Goal: Navigation & Orientation: Find specific page/section

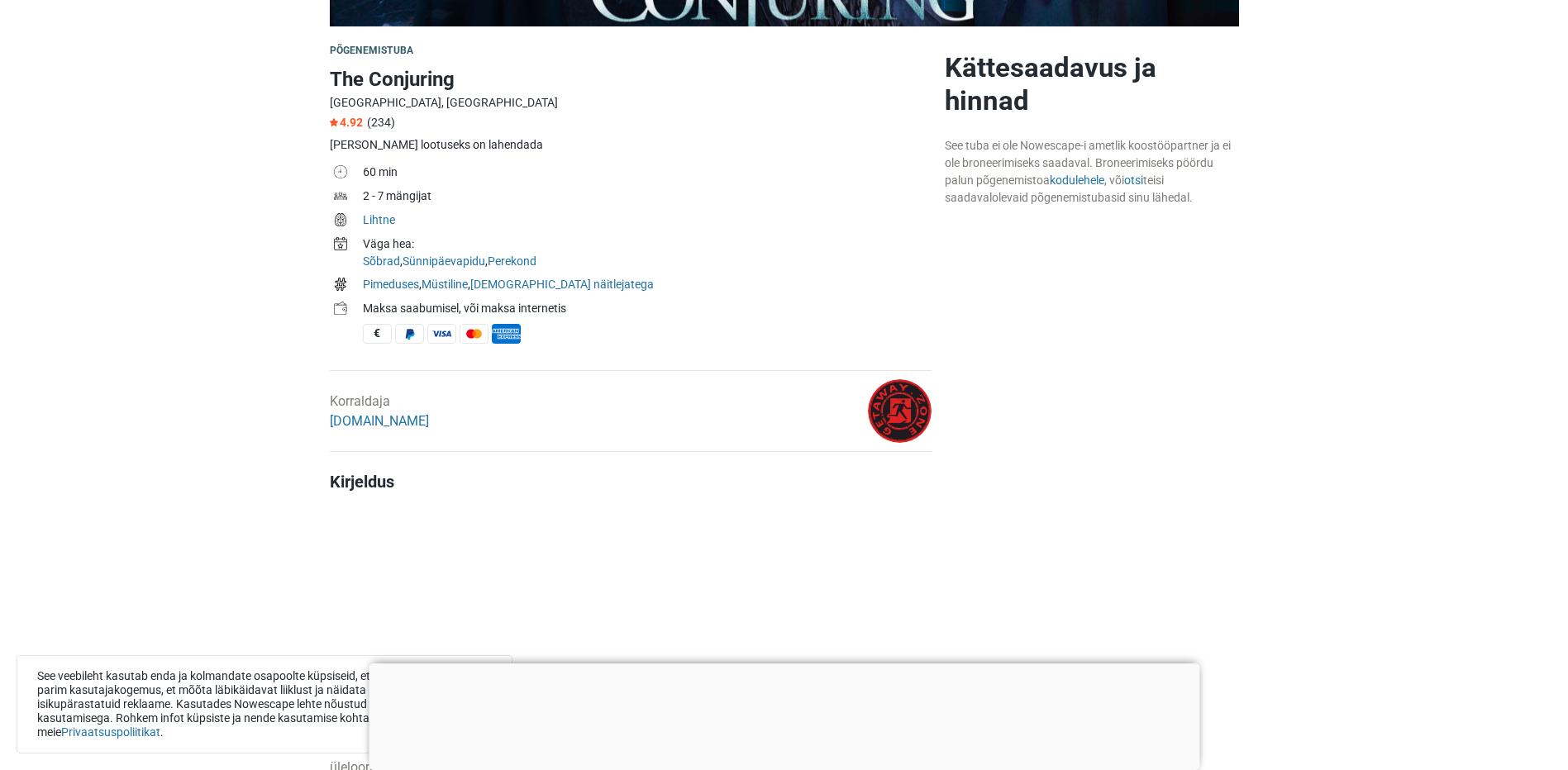
scroll to position [661, 0]
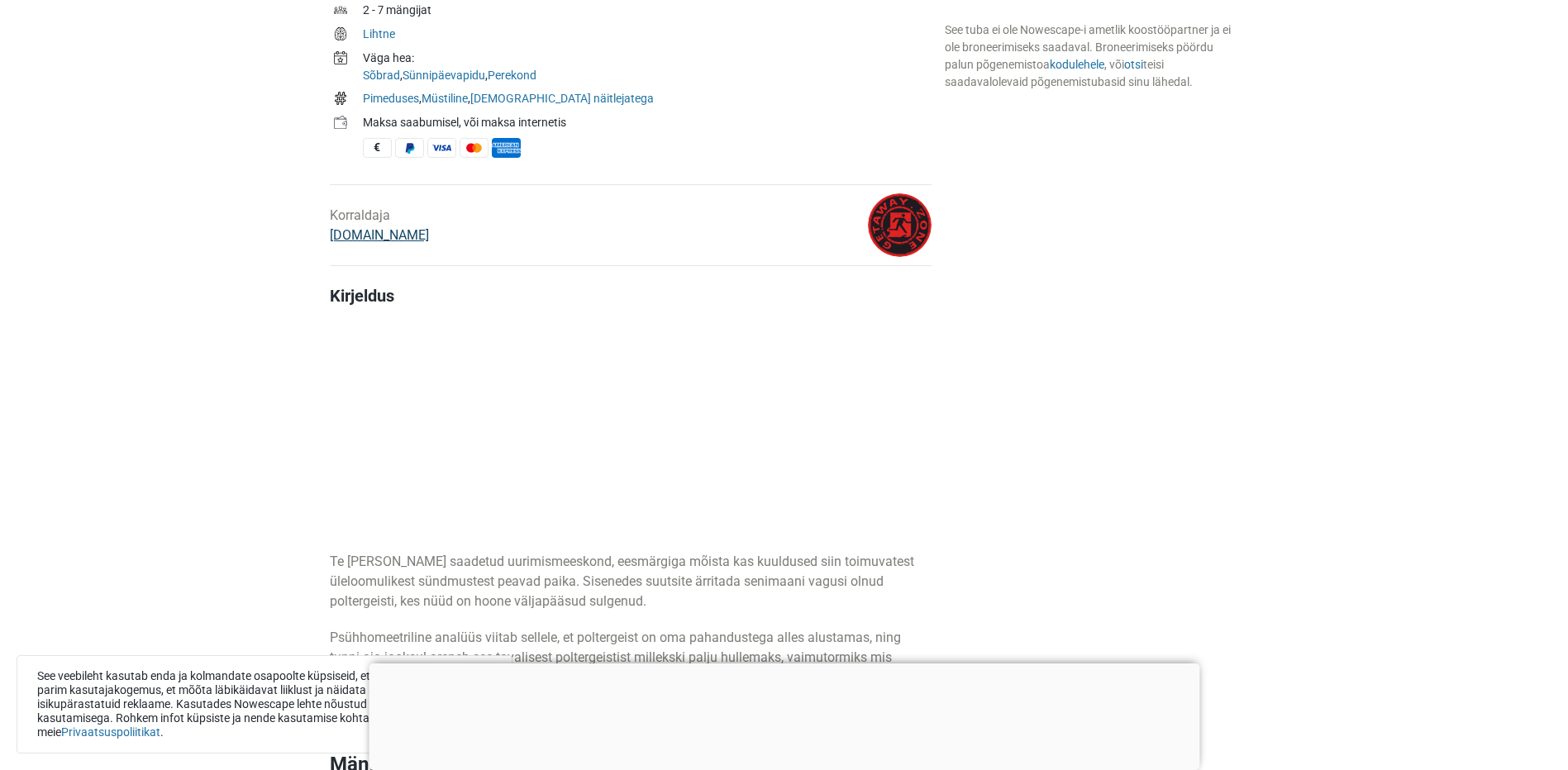
click at [365, 235] on link "[DOMAIN_NAME]" at bounding box center [380, 235] width 99 height 16
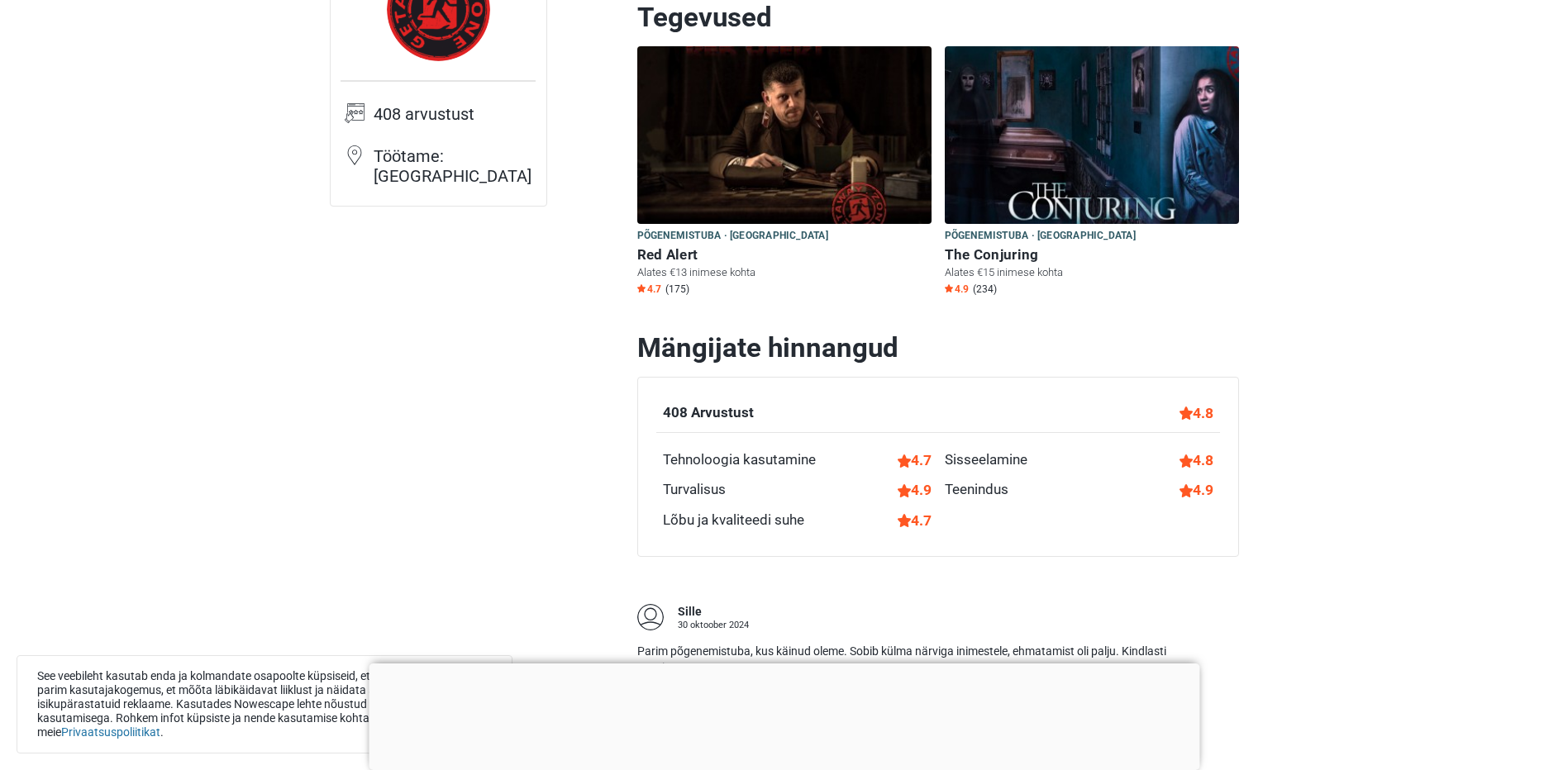
scroll to position [83, 0]
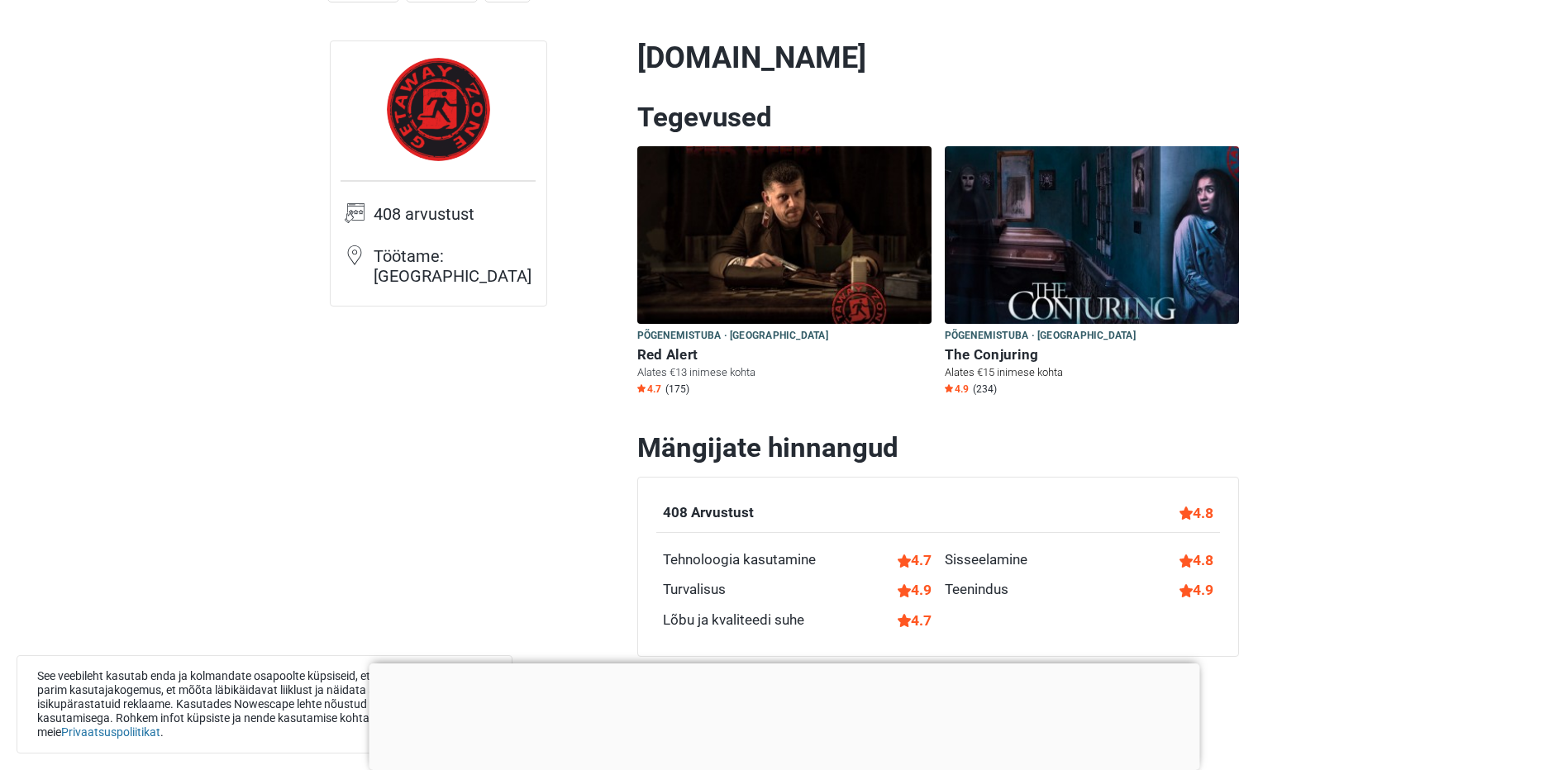
click at [1018, 351] on h6 "The Conjuring" at bounding box center [1092, 355] width 294 height 17
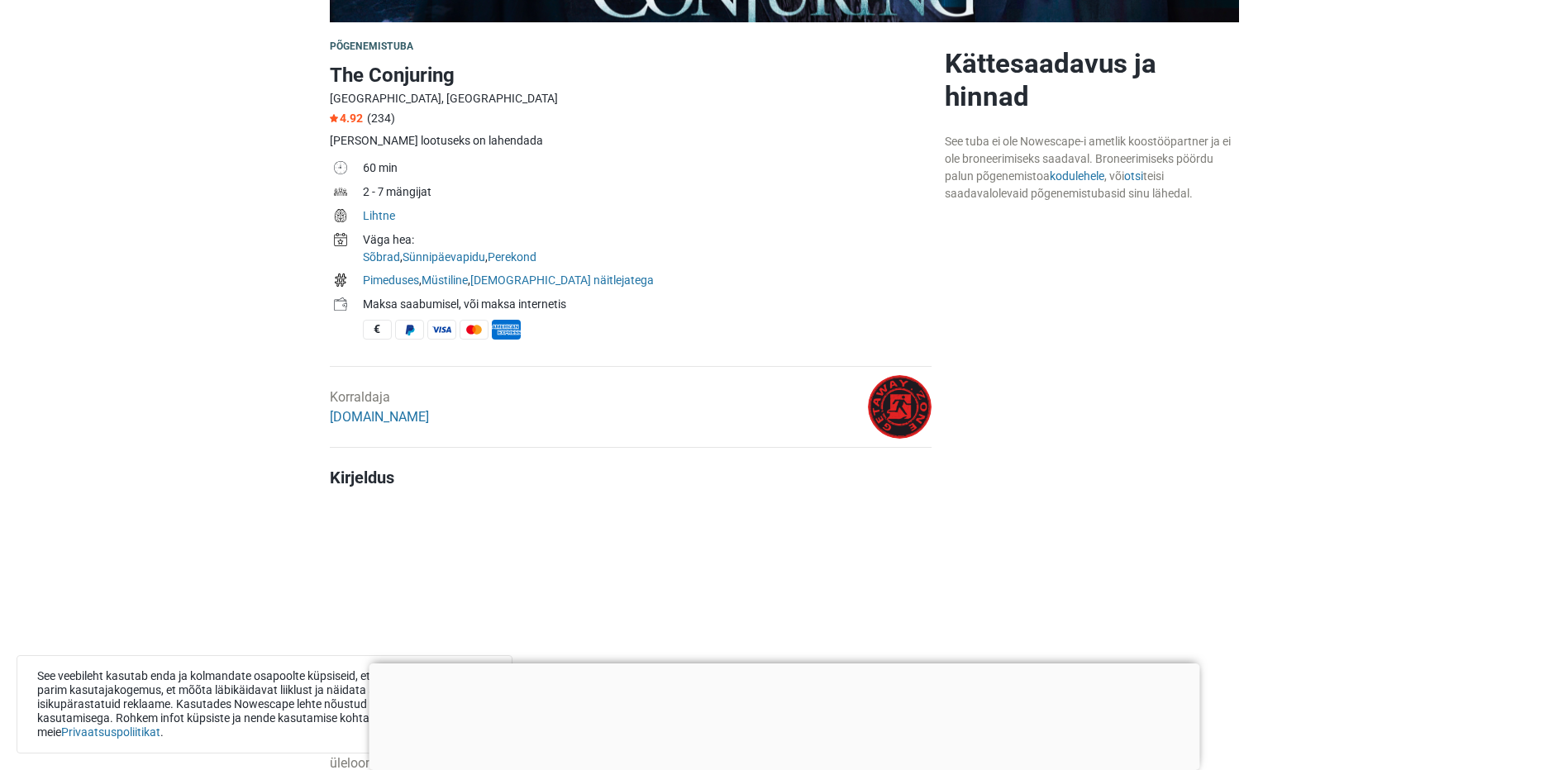
scroll to position [495, 0]
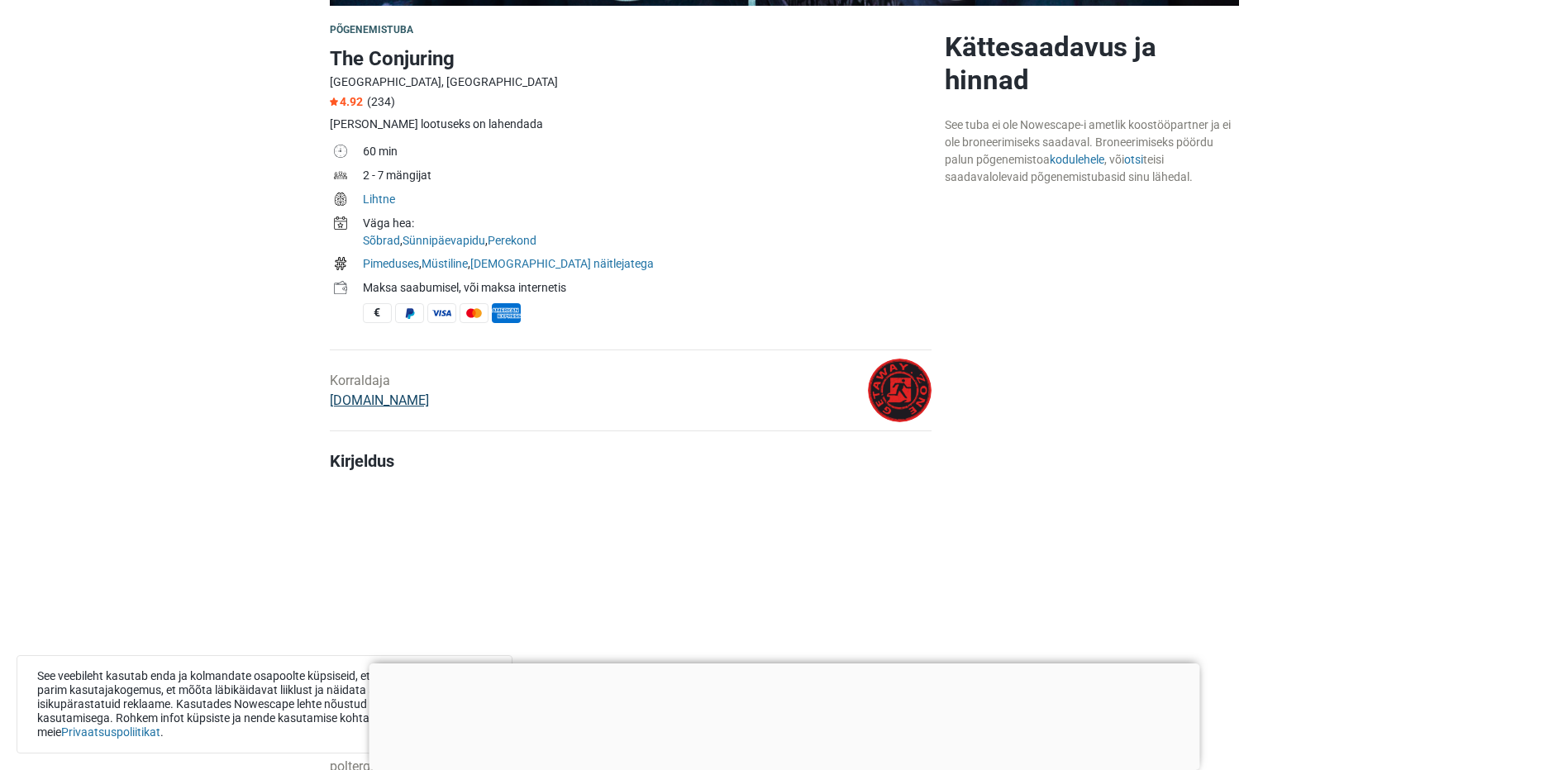
click at [394, 399] on link "[DOMAIN_NAME]" at bounding box center [380, 400] width 99 height 16
